Goal: Task Accomplishment & Management: Complete application form

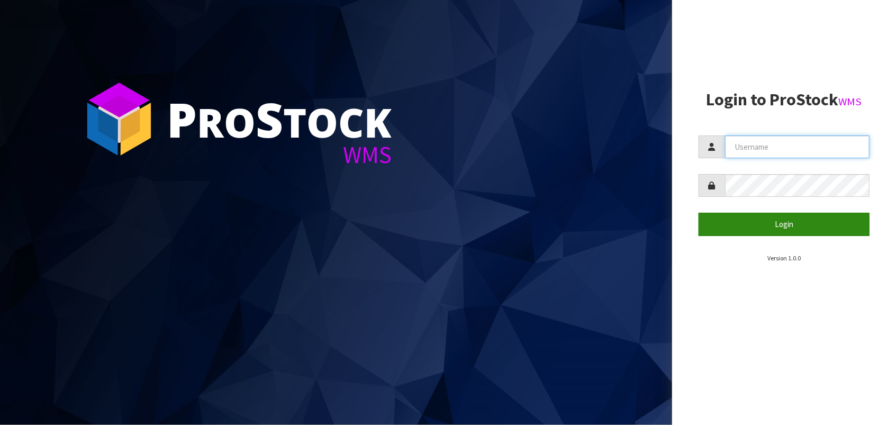
type input "STATIONONE"
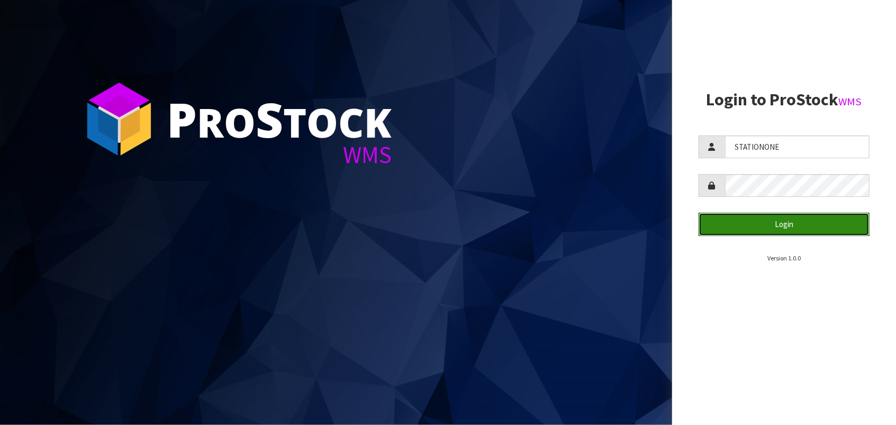
click at [762, 223] on button "Login" at bounding box center [784, 224] width 171 height 23
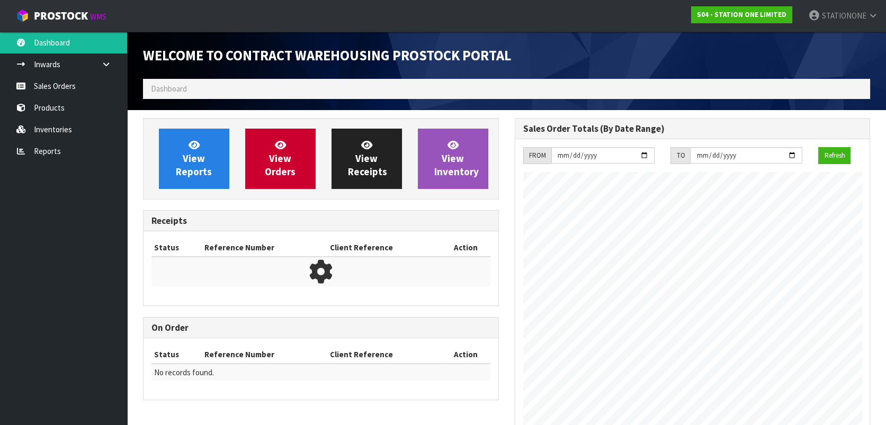
scroll to position [432, 371]
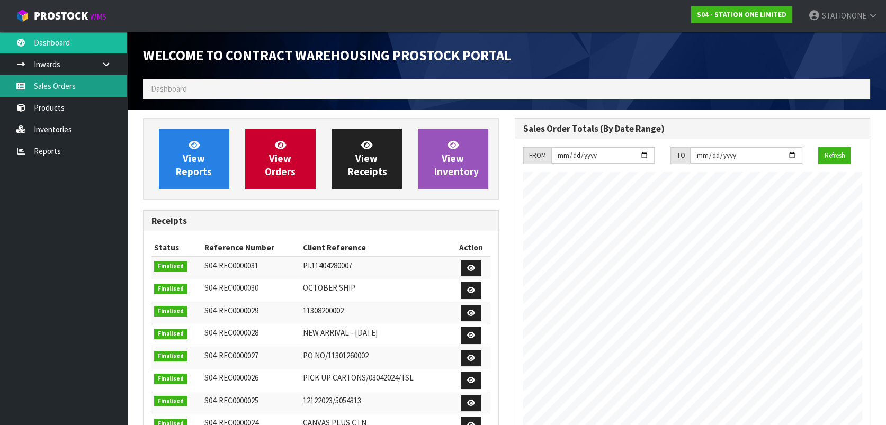
click at [71, 88] on link "Sales Orders" at bounding box center [63, 86] width 127 height 22
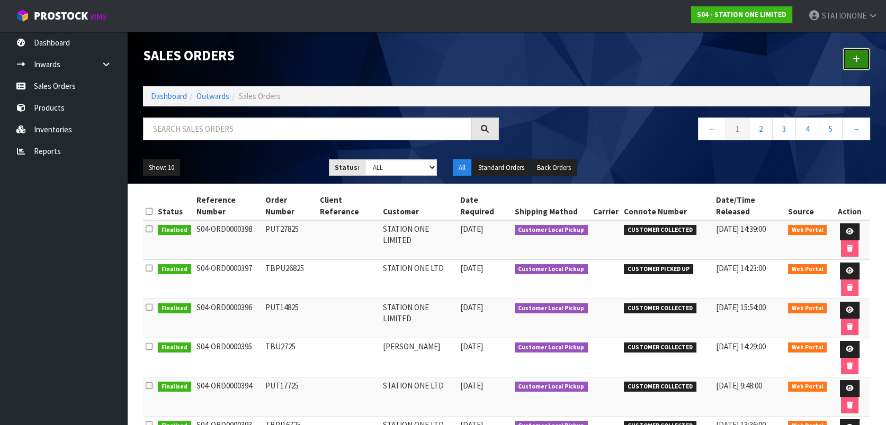
click at [851, 57] on link at bounding box center [856, 59] width 28 height 23
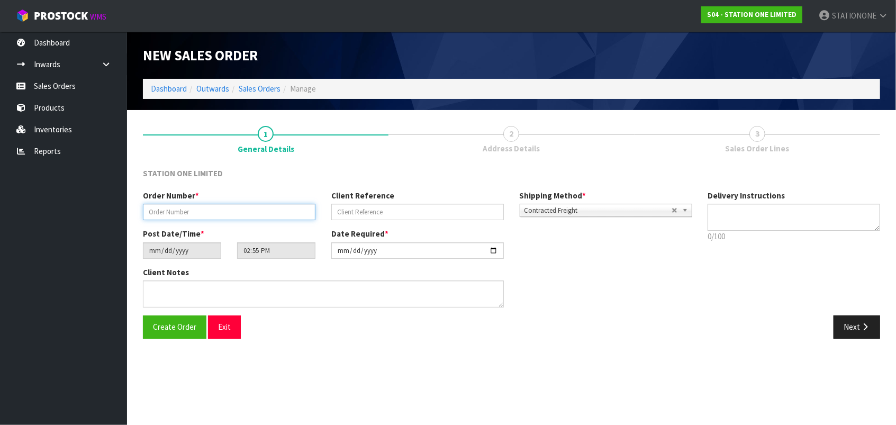
click at [193, 211] on input "text" at bounding box center [229, 212] width 173 height 16
click at [192, 211] on input "text" at bounding box center [229, 212] width 173 height 16
click at [172, 211] on input "text" at bounding box center [229, 212] width 173 height 16
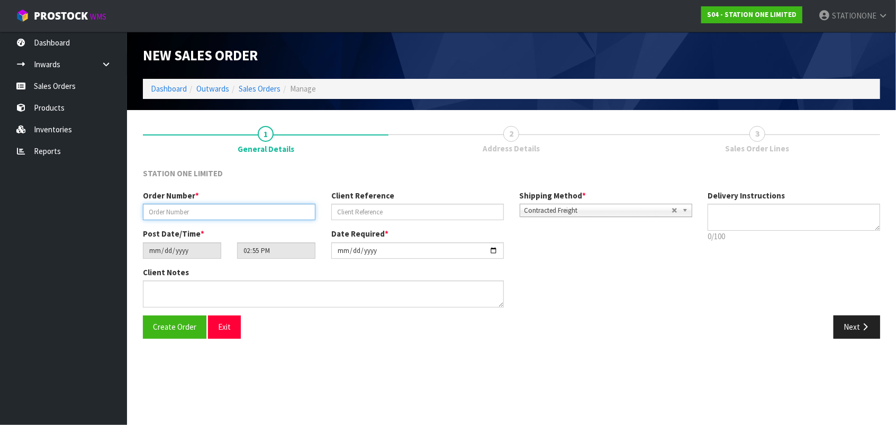
click at [175, 212] on input "text" at bounding box center [229, 212] width 173 height 16
drag, startPoint x: 256, startPoint y: 221, endPoint x: 178, endPoint y: 331, distance: 134.8
click at [250, 219] on div "Order Number * Client Reference Shipping Method * Pickup Contracted Freight Con…" at bounding box center [417, 209] width 565 height 38
click at [178, 331] on span "Create Order" at bounding box center [174, 327] width 43 height 10
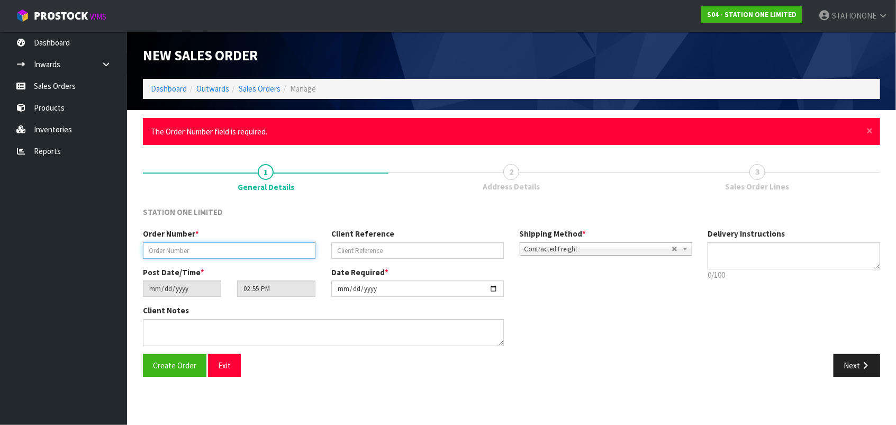
click at [211, 250] on input "text" at bounding box center [229, 250] width 173 height 16
click at [185, 248] on input "text" at bounding box center [229, 250] width 173 height 16
type input "TBPU10925"
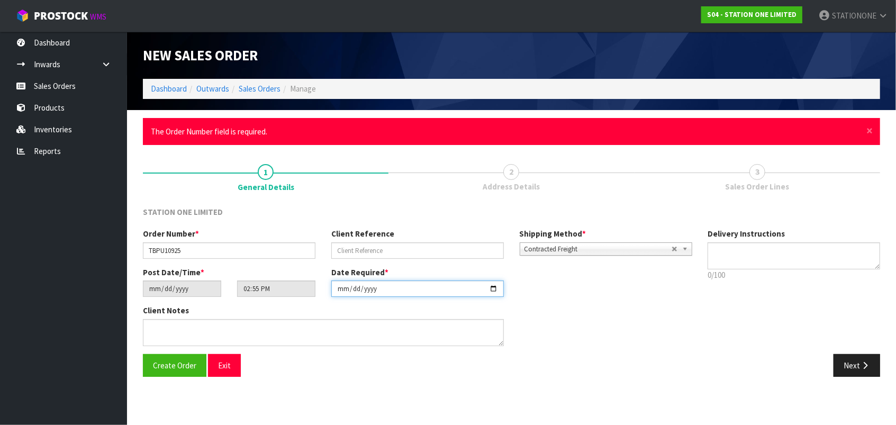
click at [347, 287] on input "[DATE]" at bounding box center [417, 289] width 173 height 16
click at [494, 289] on input "[DATE]" at bounding box center [417, 289] width 173 height 16
type input "[DATE]"
click at [619, 248] on span "Contracted Freight" at bounding box center [598, 249] width 147 height 13
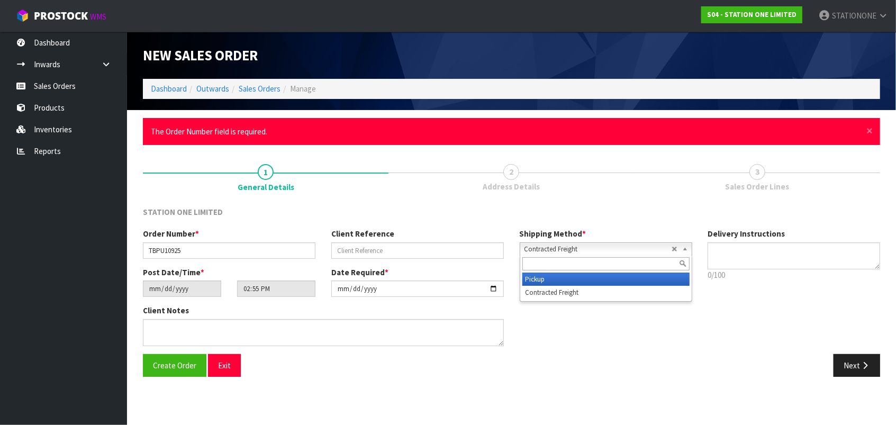
click at [543, 279] on li "Pickup" at bounding box center [605, 279] width 167 height 13
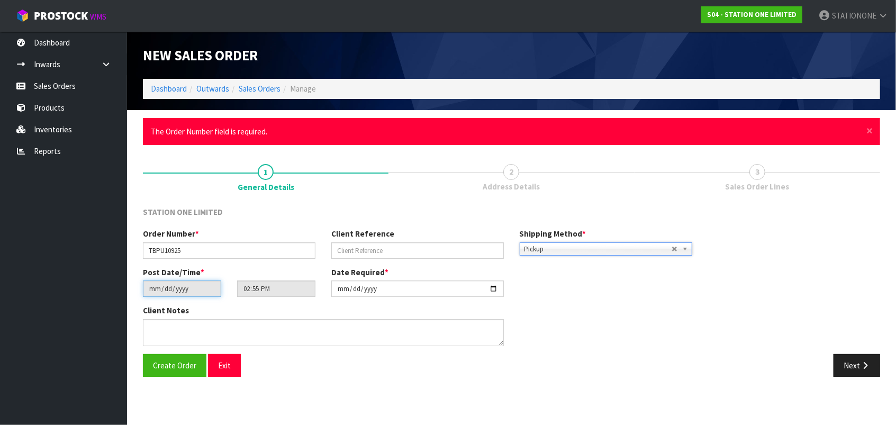
click at [154, 288] on input "[DATE]" at bounding box center [182, 289] width 78 height 16
click at [258, 293] on input "14:55:00.000" at bounding box center [276, 289] width 78 height 16
click at [855, 359] on button "Next" at bounding box center [857, 365] width 47 height 23
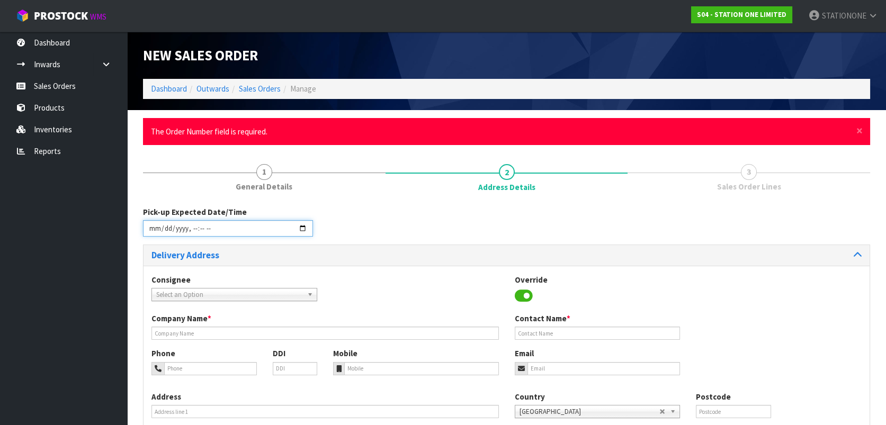
click at [302, 228] on input "datetime-local" at bounding box center [228, 228] width 170 height 16
type input "[DATE]T11:00"
click at [373, 214] on div "Pick-up Expected Date/Time" at bounding box center [506, 225] width 743 height 38
click at [311, 294] on b at bounding box center [312, 295] width 10 height 12
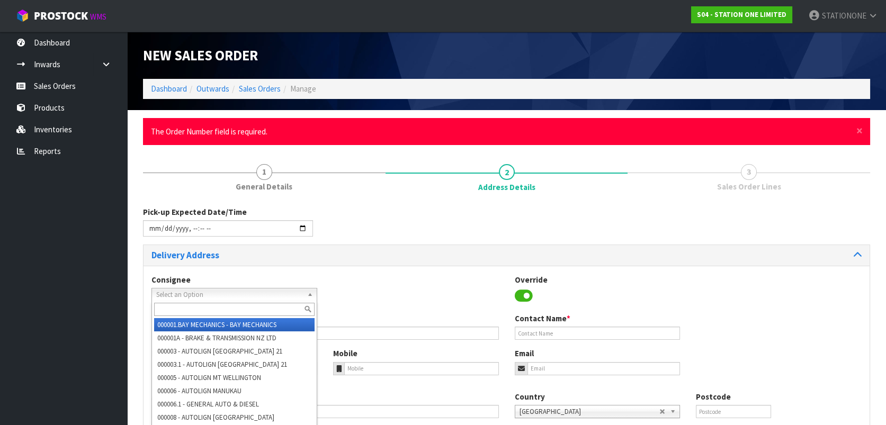
click at [344, 266] on div "Consignee 000001.BAY MECHANICS - BAY MECHANICS 000001A - BRAKE & TRANSMISSION N…" at bounding box center [506, 372] width 726 height 212
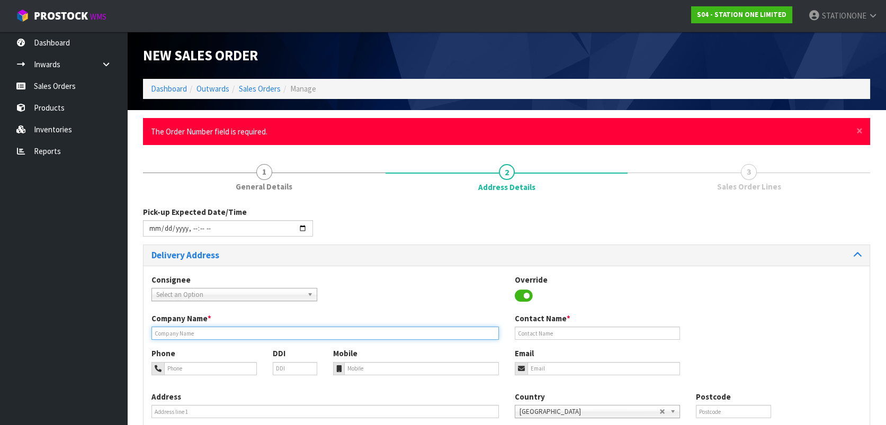
click at [220, 329] on input "text" at bounding box center [324, 333] width 347 height 13
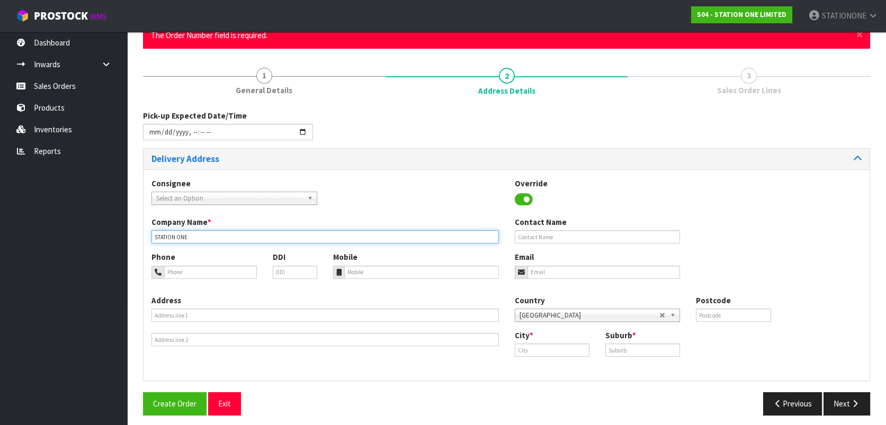
scroll to position [102, 0]
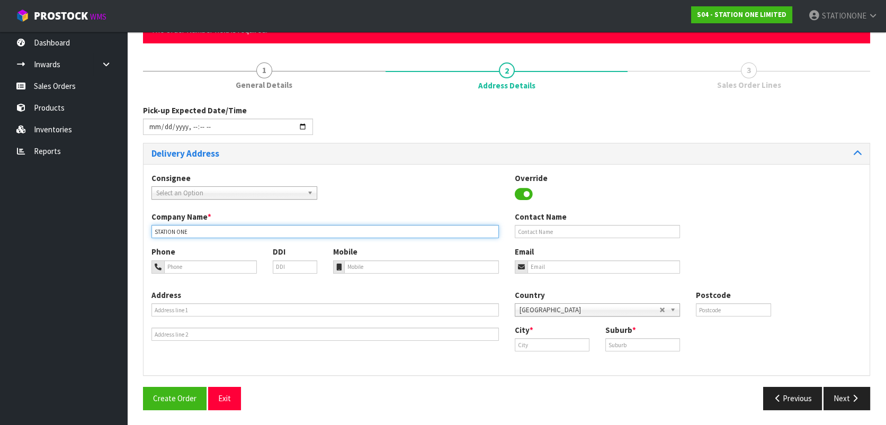
type input "STATION ONE"
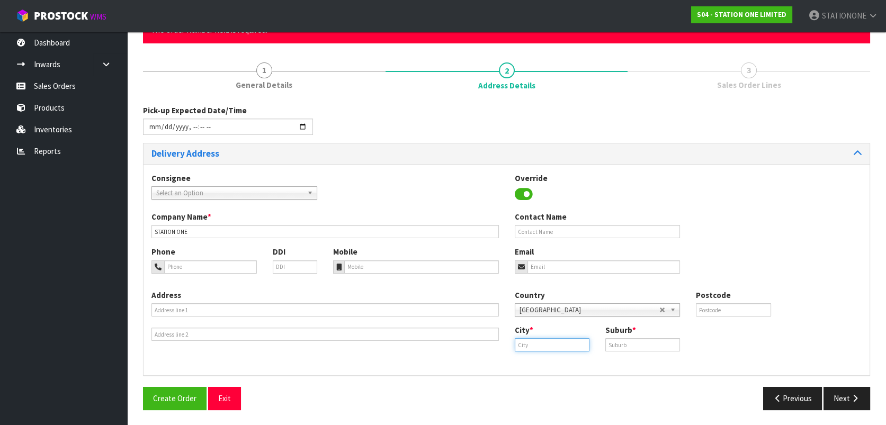
click at [542, 343] on input "text" at bounding box center [552, 344] width 75 height 13
click at [544, 362] on link "Au ckland" at bounding box center [557, 363] width 84 height 14
type input "[GEOGRAPHIC_DATA]"
click at [613, 345] on input "text" at bounding box center [642, 344] width 75 height 13
type input "EAST TAMAKI"
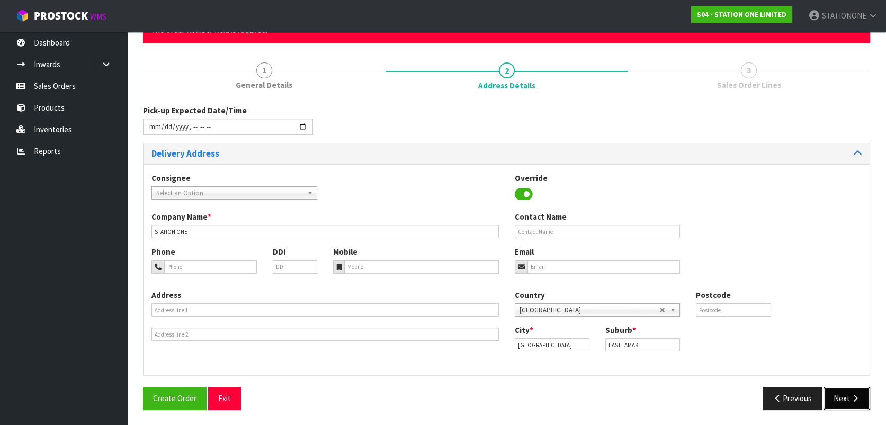
click at [828, 392] on button "Next" at bounding box center [846, 398] width 47 height 23
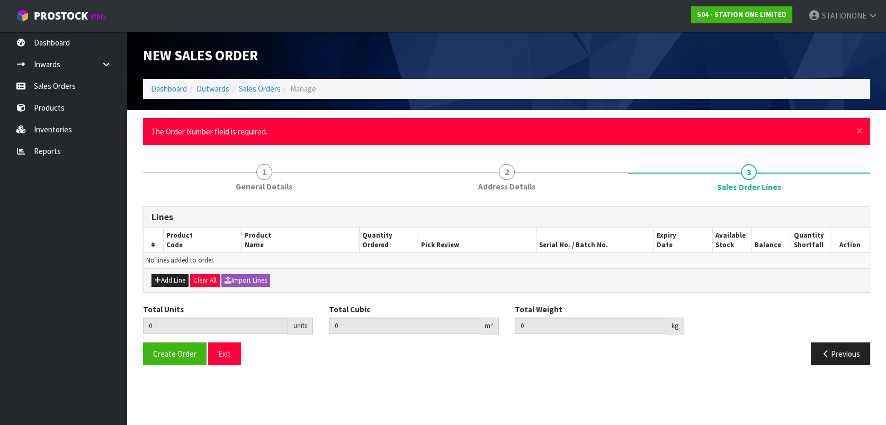
scroll to position [0, 0]
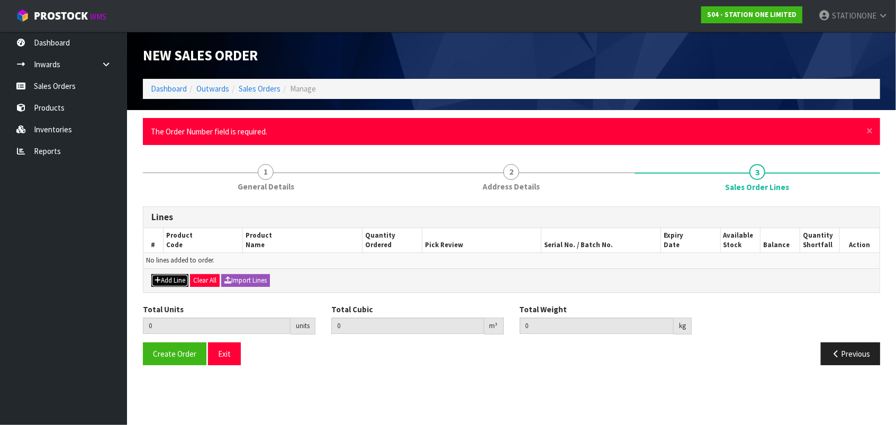
click at [167, 278] on button "Add Line" at bounding box center [169, 280] width 37 height 13
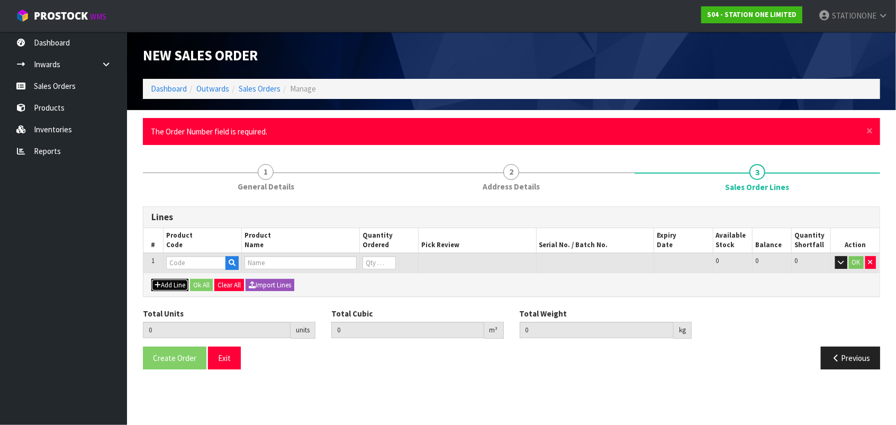
click at [166, 280] on button "Add Line" at bounding box center [169, 285] width 37 height 13
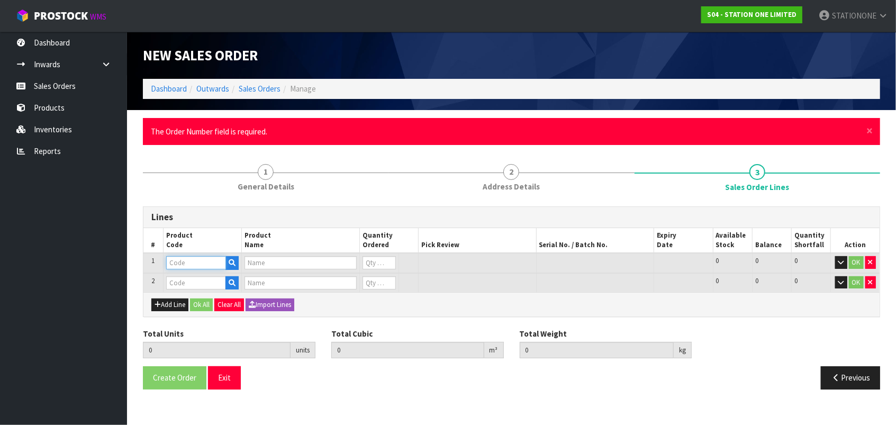
click at [197, 264] on input "text" at bounding box center [196, 262] width 60 height 13
type input "TG25"
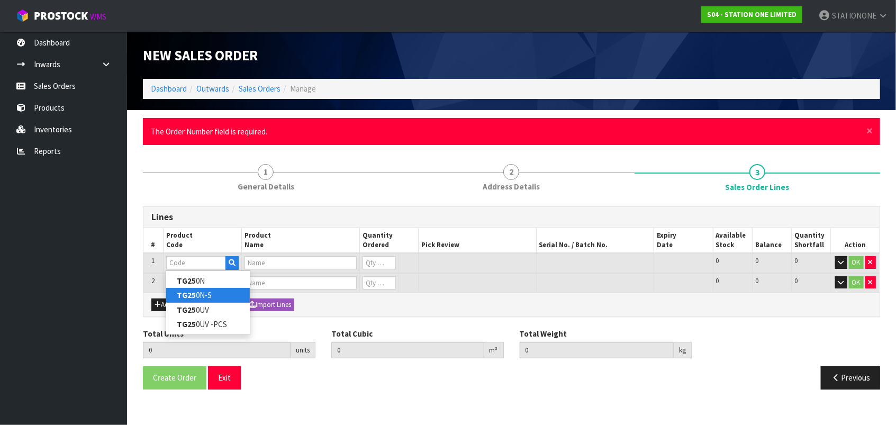
click at [200, 290] on link "TG25 0N-S" at bounding box center [208, 295] width 84 height 14
type input "TG250N-S"
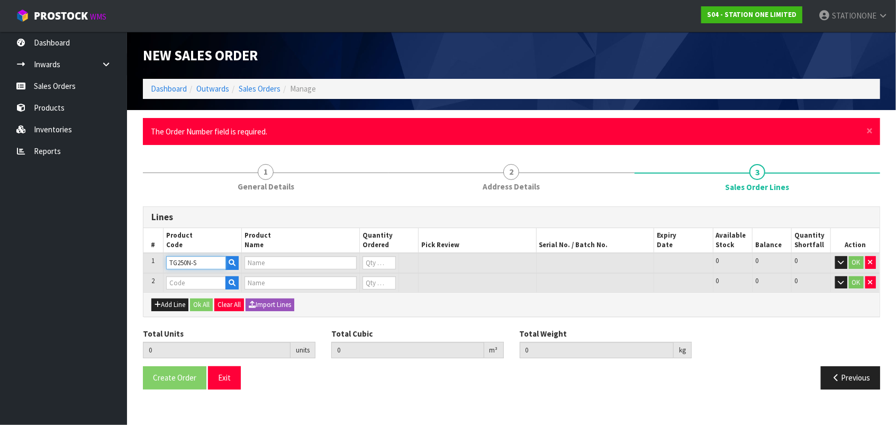
type input "TSL-250-S-YT"
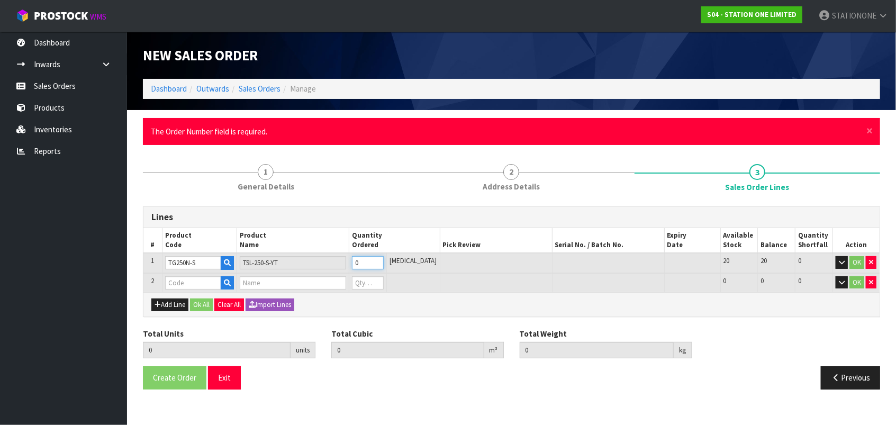
drag, startPoint x: 376, startPoint y: 265, endPoint x: 365, endPoint y: 265, distance: 11.6
click at [365, 265] on input "0" at bounding box center [368, 262] width 32 height 13
type input "5"
click at [184, 284] on input "text" at bounding box center [193, 282] width 56 height 13
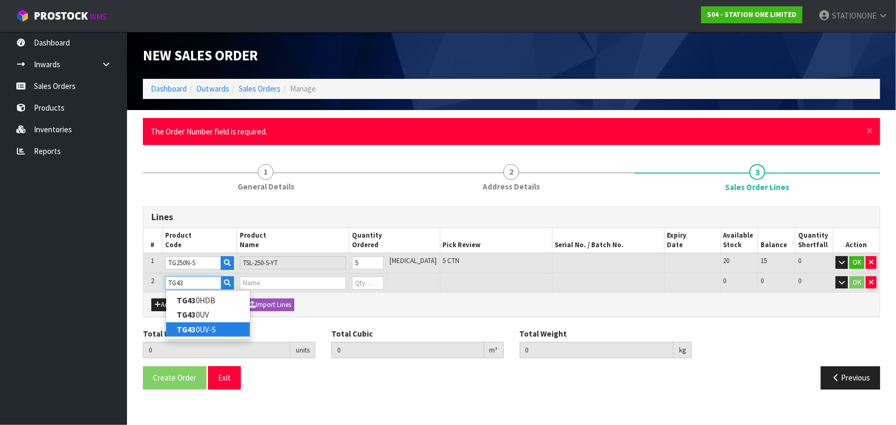
type input "TG43"
click at [198, 325] on link "TG43 0UV-S" at bounding box center [208, 329] width 84 height 14
type input "TG430UV-S"
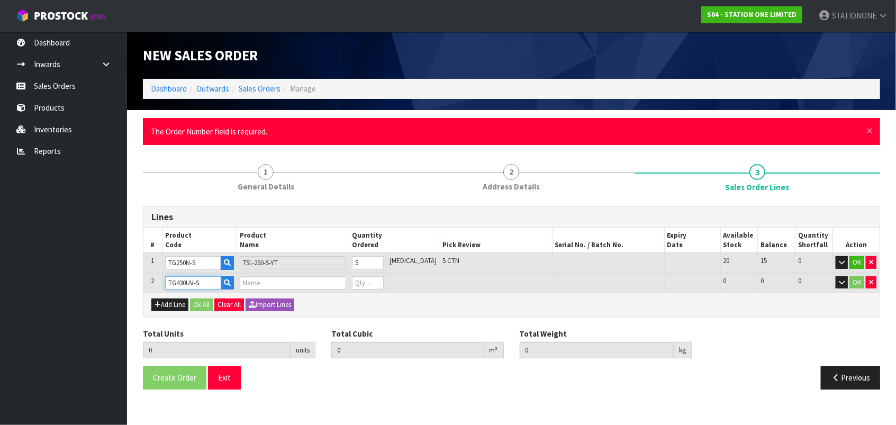
type input "5"
type input "0.31635"
type input "105"
type input "TSL-430-S-YB"
type input "0"
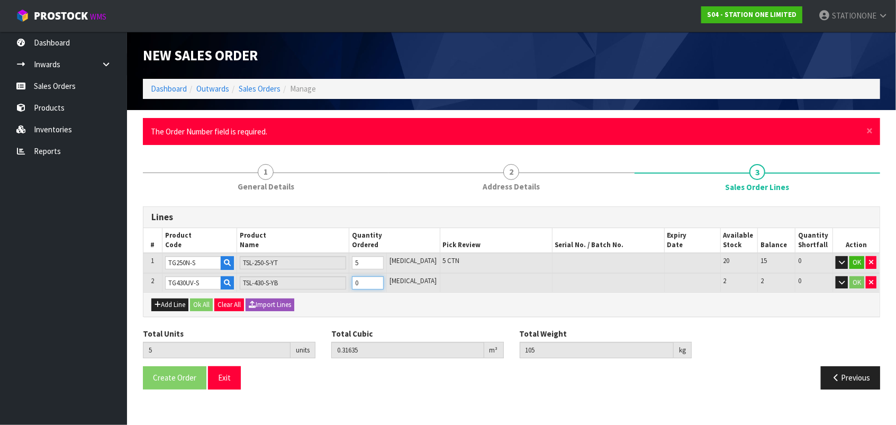
click at [369, 280] on input "0" at bounding box center [368, 282] width 32 height 13
type input "6"
type input "0.383235"
type input "128.14"
type input "1"
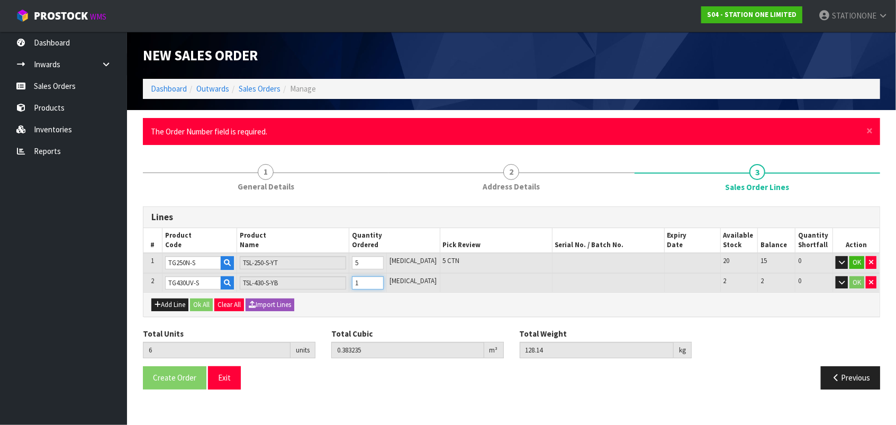
click at [384, 281] on input "1" at bounding box center [368, 282] width 32 height 13
type input "7"
type input "0.45012"
type input "151.28"
type input "2"
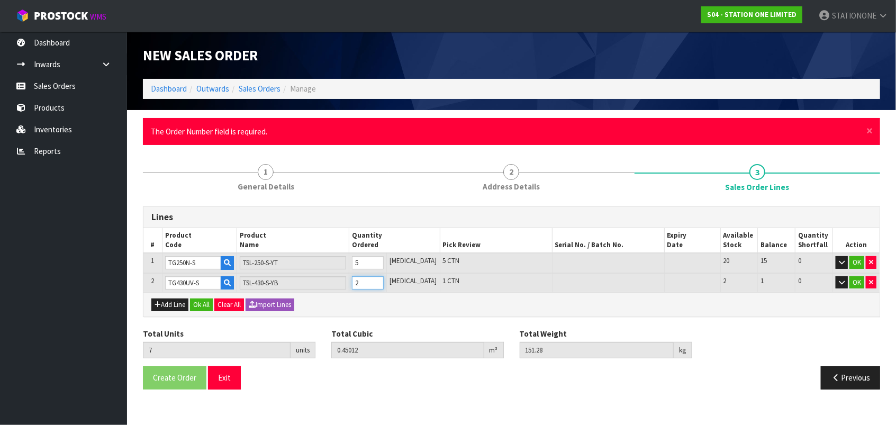
click at [384, 281] on input "2" at bounding box center [368, 282] width 32 height 13
click at [177, 302] on button "Add Line" at bounding box center [169, 305] width 37 height 13
type input "0"
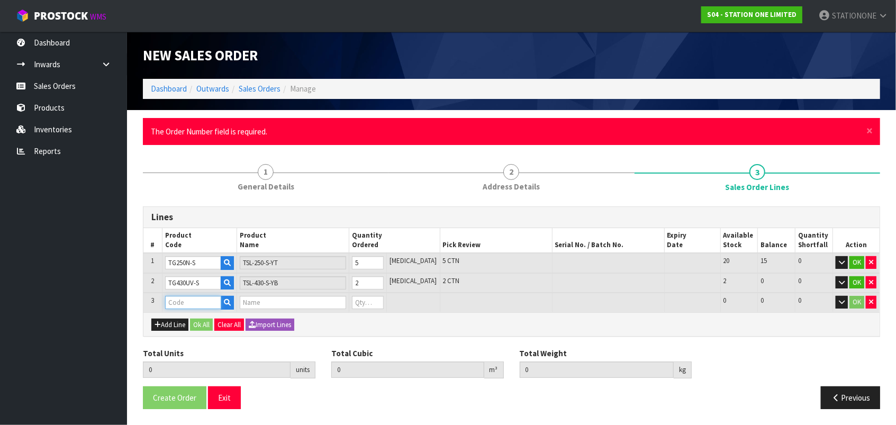
click at [191, 304] on input "text" at bounding box center [193, 302] width 56 height 13
type input "TG200"
click at [198, 329] on strong "TG200" at bounding box center [188, 334] width 23 height 10
type input "TG200N"
type input "7"
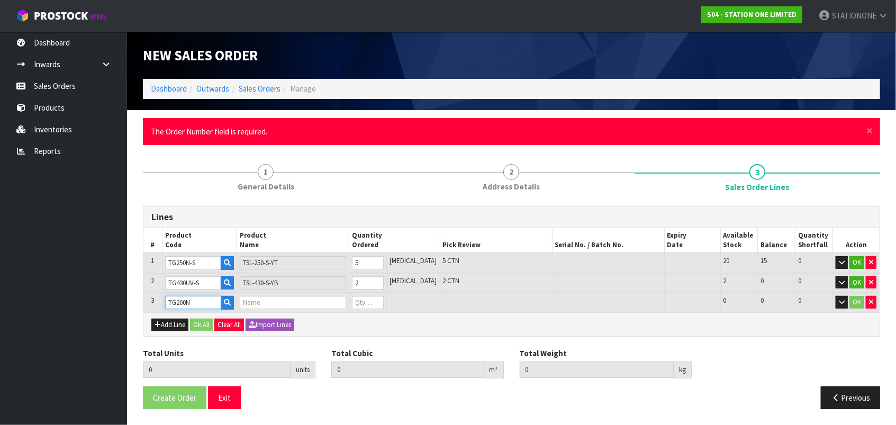
type input "0.45012"
type input "151.28"
type input "CABLE TIES TSL-200-M-YT"
type input "0"
drag, startPoint x: 371, startPoint y: 303, endPoint x: 357, endPoint y: 303, distance: 13.8
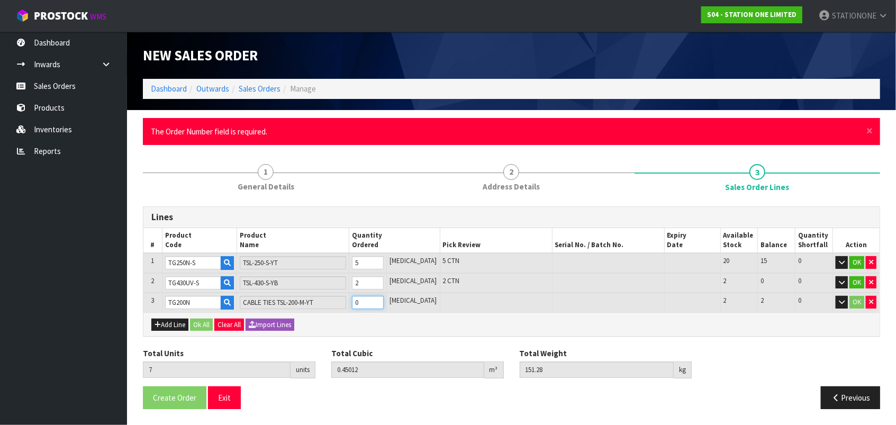
click at [357, 303] on tr "3 TG200N CABLE TIES TSL-200-M-YT 0 [MEDICAL_DATA] 2 2 0 OK" at bounding box center [511, 303] width 736 height 20
type input "8"
type input "0.50358"
type input "177.28"
type input "1"
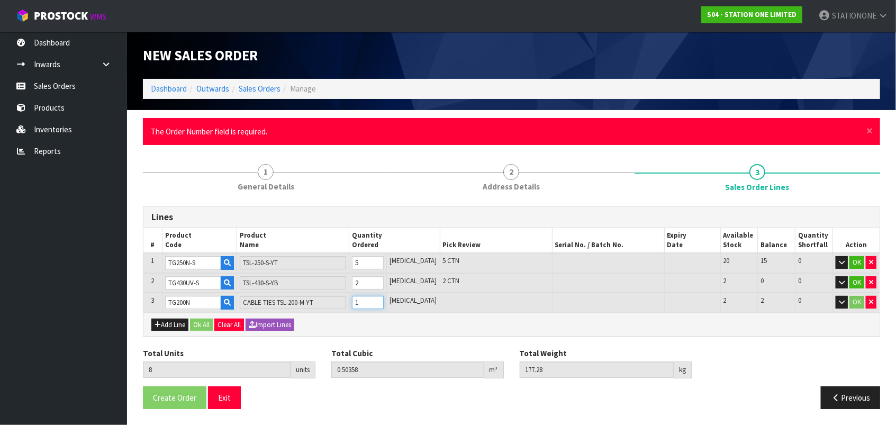
click at [384, 300] on input "1" at bounding box center [368, 302] width 32 height 13
type input "9"
type input "0.55704"
type input "203.28"
type input "2"
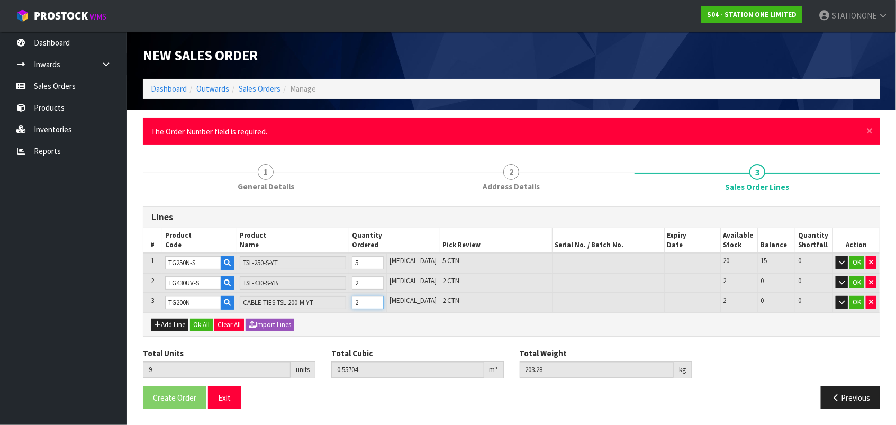
click at [384, 300] on input "2" at bounding box center [368, 302] width 32 height 13
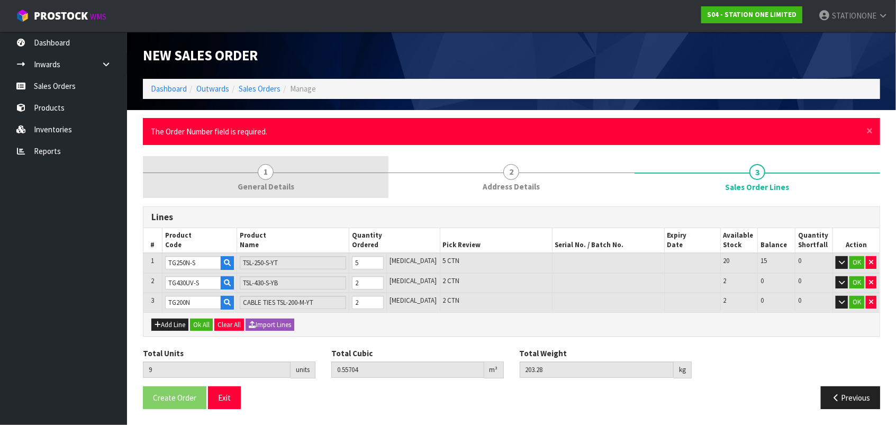
click at [267, 172] on span "1" at bounding box center [266, 172] width 16 height 16
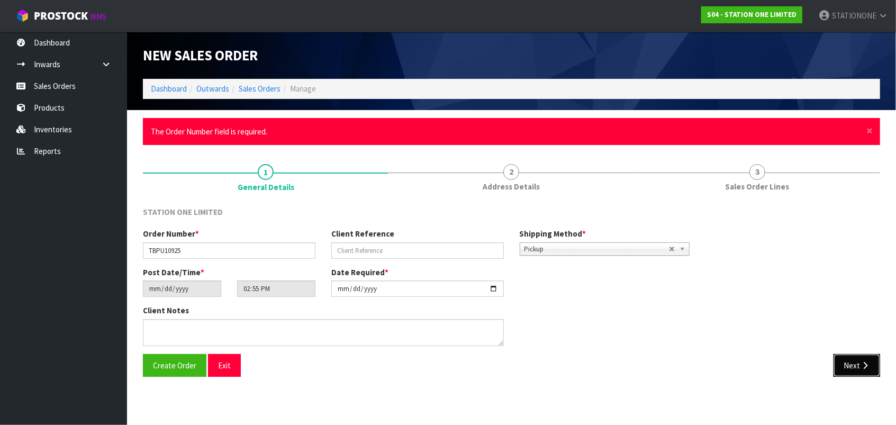
click at [862, 360] on button "Next" at bounding box center [857, 365] width 47 height 23
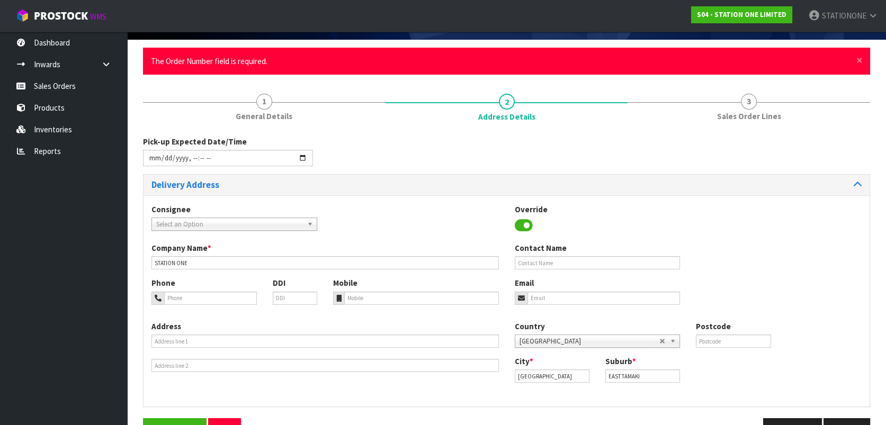
scroll to position [94, 0]
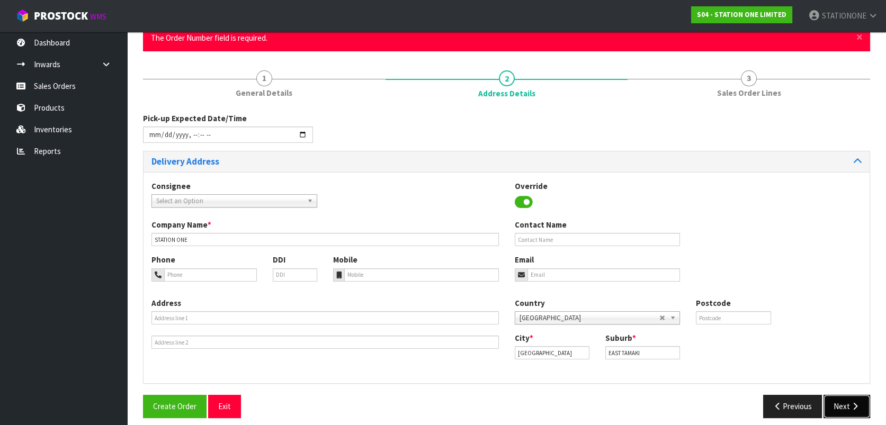
click at [853, 403] on icon "button" at bounding box center [855, 406] width 10 height 8
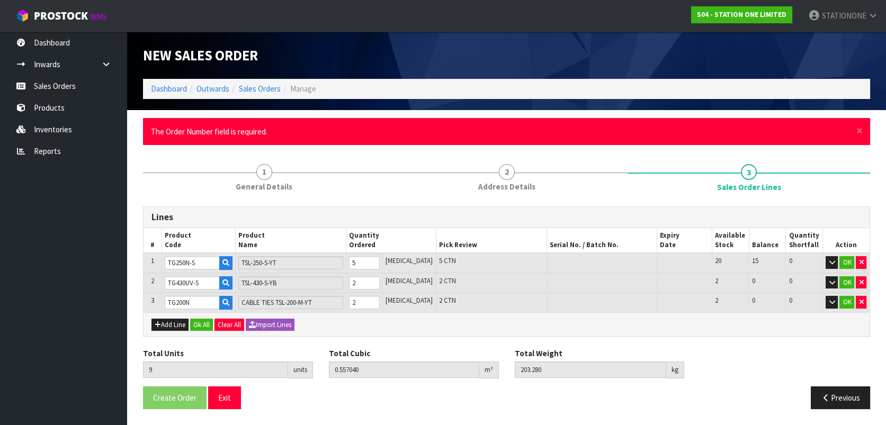
scroll to position [0, 0]
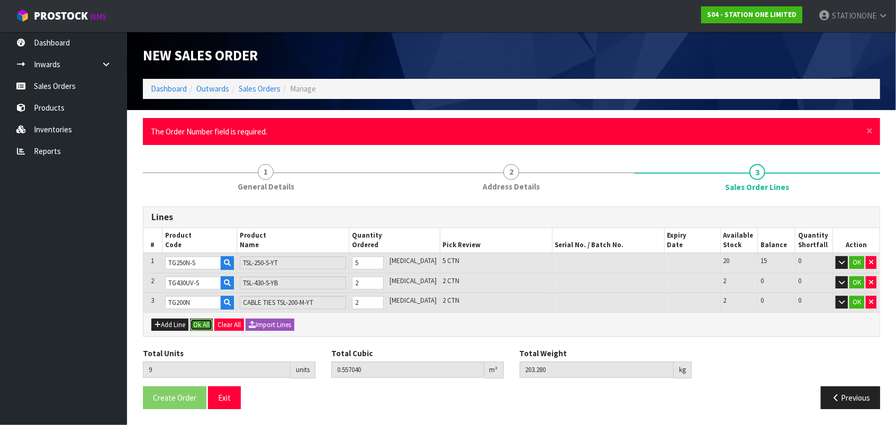
click at [202, 325] on button "Ok All" at bounding box center [201, 325] width 23 height 13
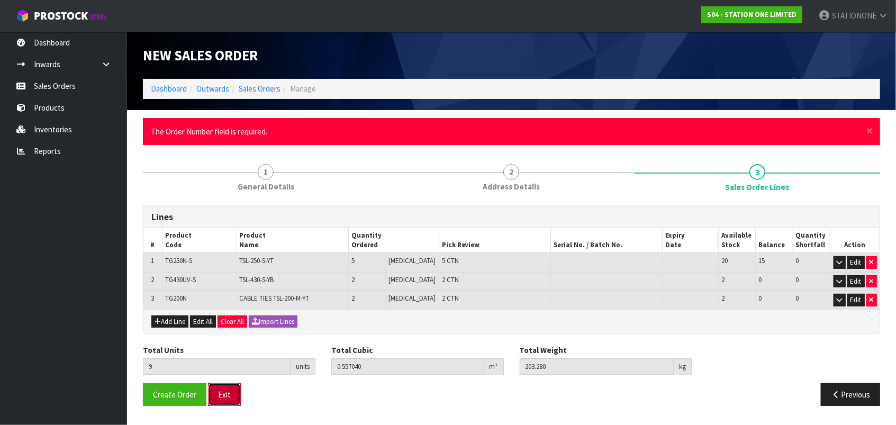
click at [220, 396] on button "Exit" at bounding box center [224, 394] width 33 height 23
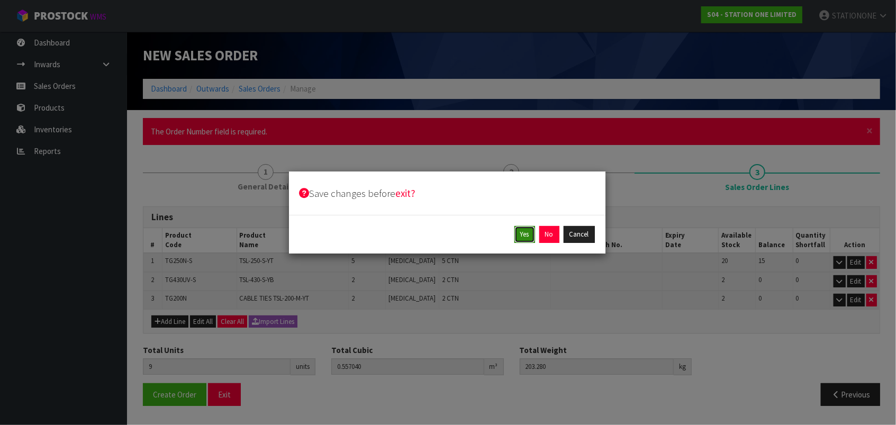
click at [520, 233] on button "Yes" at bounding box center [525, 234] width 21 height 17
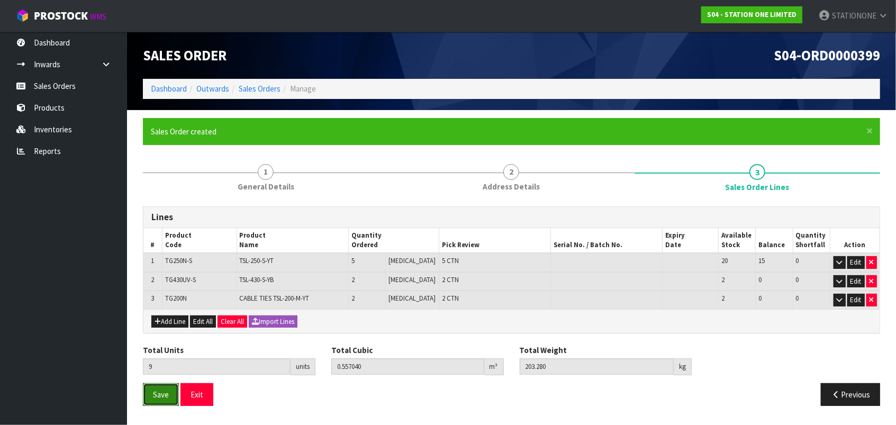
click at [167, 398] on span "Save" at bounding box center [161, 395] width 16 height 10
click at [49, 80] on link "Sales Orders" at bounding box center [63, 86] width 127 height 22
